Goal: Task Accomplishment & Management: Use online tool/utility

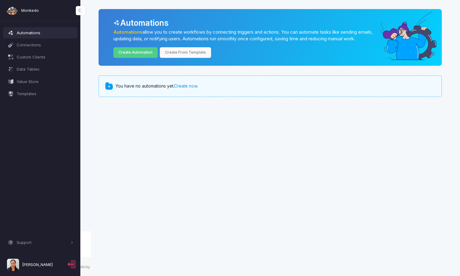
click at [188, 89] on link "Create now" at bounding box center [185, 85] width 23 height 5
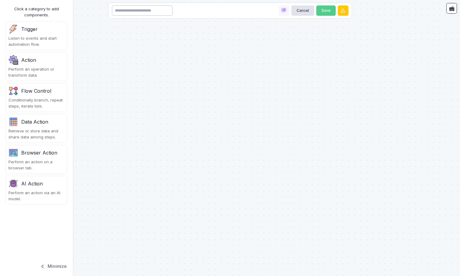
click at [158, 9] on input at bounding box center [142, 10] width 61 height 11
click at [117, 12] on input "********" at bounding box center [142, 10] width 61 height 11
click at [156, 13] on input "********" at bounding box center [142, 10] width 61 height 11
type input "**********"
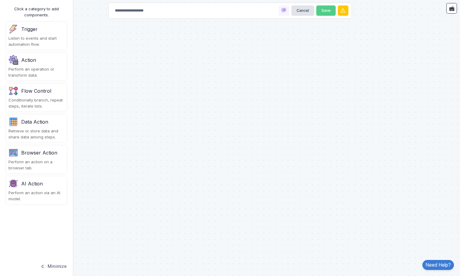
click at [192, 73] on div at bounding box center [230, 138] width 460 height 276
click at [48, 46] on div "Listen to events and start automation flow." at bounding box center [36, 42] width 56 height 12
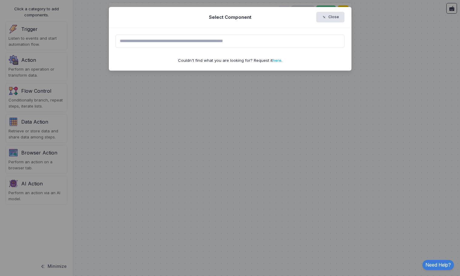
click at [181, 42] on input "text" at bounding box center [230, 41] width 229 height 13
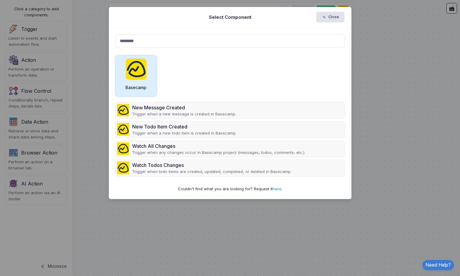
type input "********"
click at [142, 79] on img at bounding box center [136, 69] width 21 height 21
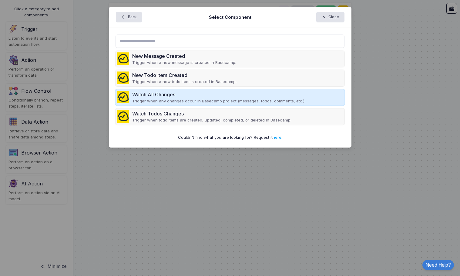
click at [168, 99] on p "Trigger when any changes occur in Basecamp project (messages, todos, comments, …" at bounding box center [218, 101] width 173 height 6
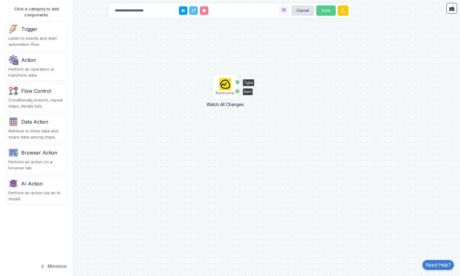
click at [225, 87] on img at bounding box center [225, 84] width 12 height 12
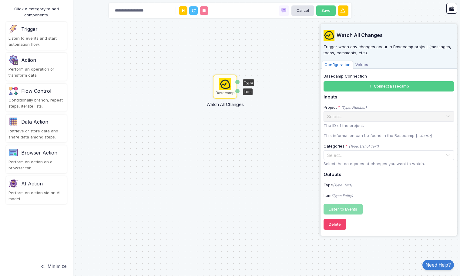
click at [250, 147] on div "Basecamp Watch All Changes Type Item" at bounding box center [230, 138] width 460 height 276
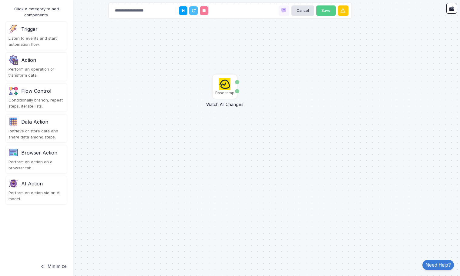
click at [13, 64] on img at bounding box center [13, 60] width 10 height 10
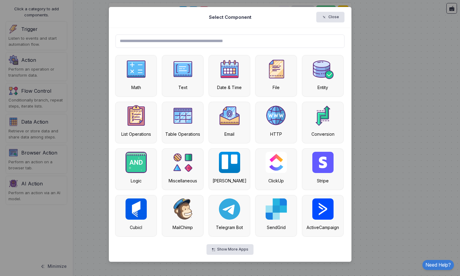
click at [236, 46] on input "text" at bounding box center [230, 41] width 229 height 13
click at [328, 16] on icon "button" at bounding box center [325, 17] width 7 height 5
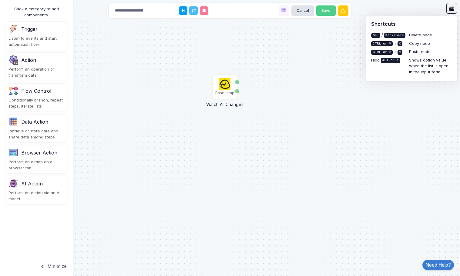
click at [453, 8] on icon at bounding box center [452, 8] width 6 height 6
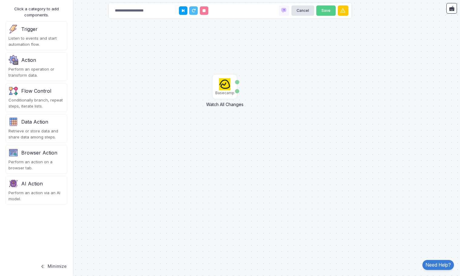
click at [369, 61] on div "Basecamp Watch All Changes Type Item" at bounding box center [230, 138] width 460 height 276
click at [46, 267] on span at bounding box center [46, 267] width 0 height 6
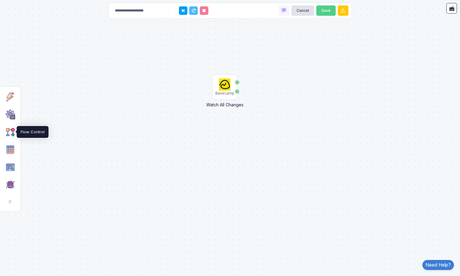
click at [12, 131] on img at bounding box center [10, 132] width 10 height 10
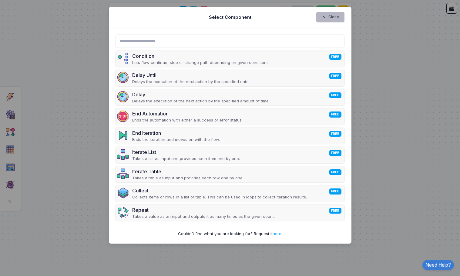
click at [334, 17] on button "Close" at bounding box center [331, 17] width 28 height 11
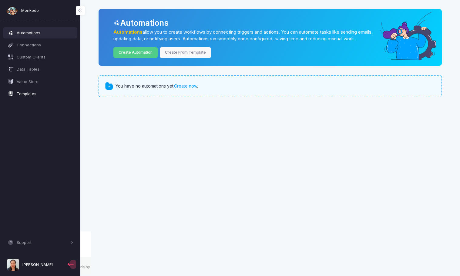
click at [27, 95] on span "Templates" at bounding box center [45, 94] width 57 height 6
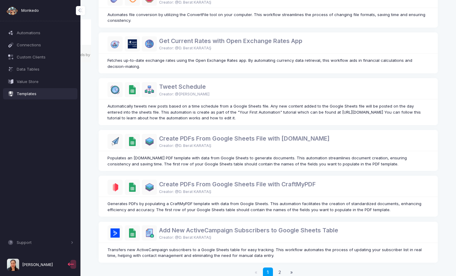
scroll to position [287, 0]
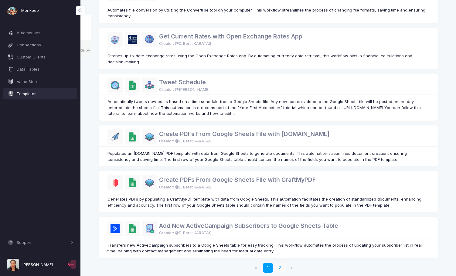
click at [277, 263] on link "2" at bounding box center [280, 268] width 10 height 10
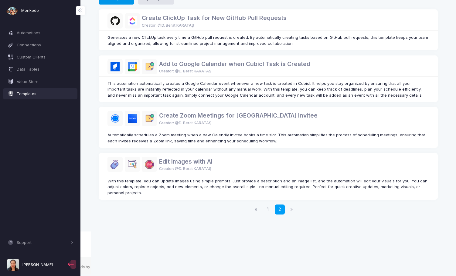
scroll to position [18, 0]
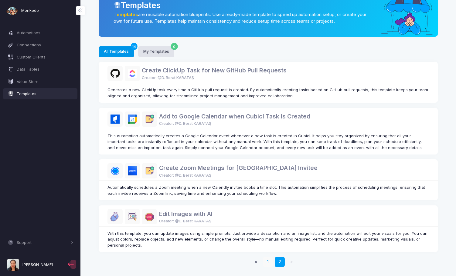
click at [269, 260] on link "1" at bounding box center [268, 262] width 10 height 10
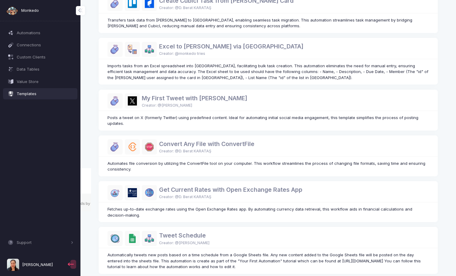
scroll to position [139, 0]
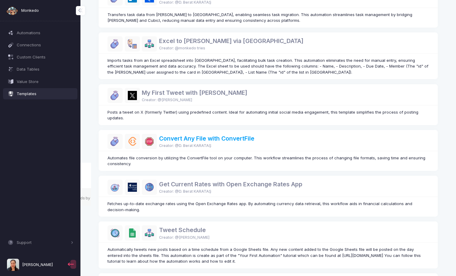
click at [193, 135] on link "Convert Any File with ConvertFile" at bounding box center [206, 138] width 95 height 7
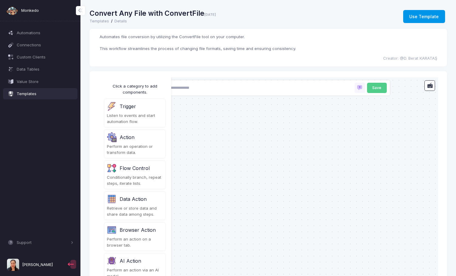
click at [415, 15] on button "Use Template" at bounding box center [424, 16] width 42 height 13
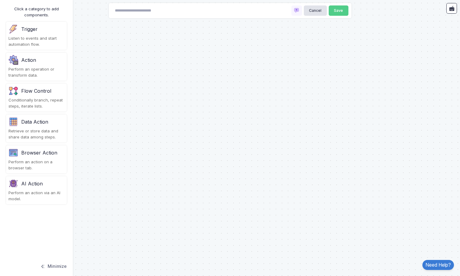
type input "**********"
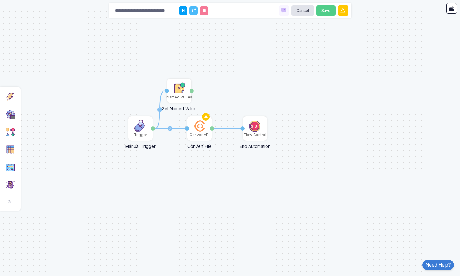
drag, startPoint x: 250, startPoint y: 103, endPoint x: 303, endPoint y: 99, distance: 53.0
click at [303, 99] on div "1 1 2 ConvertAPI Convert File Activation 1 File Trigger Manual Trigger Done Flo…" at bounding box center [230, 138] width 460 height 276
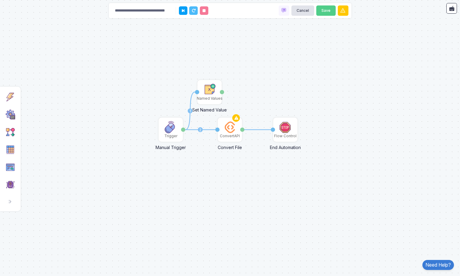
drag, startPoint x: 315, startPoint y: 127, endPoint x: 323, endPoint y: 127, distance: 8.2
click at [323, 127] on div "1 1 2 ConvertAPI Convert File Activation 1 File Trigger Manual Trigger Done Flo…" at bounding box center [230, 138] width 460 height 276
click at [165, 132] on img at bounding box center [171, 127] width 12 height 12
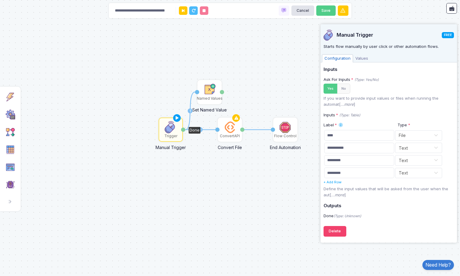
click at [190, 181] on div "1 1 2 ConvertAPI Convert File Activation 1 File Trigger Manual Trigger Done Flo…" at bounding box center [230, 138] width 460 height 276
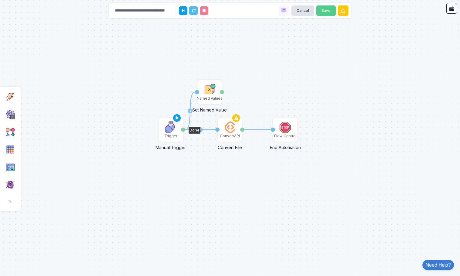
click at [165, 132] on img at bounding box center [171, 127] width 12 height 12
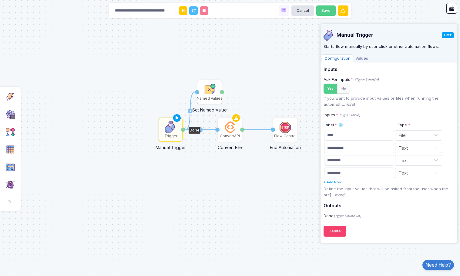
click at [211, 195] on div "1 1 2 ConvertAPI Convert File Activation 1 File Trigger Manual Trigger Done Flo…" at bounding box center [230, 138] width 460 height 276
